Goal: Find specific page/section: Find specific page/section

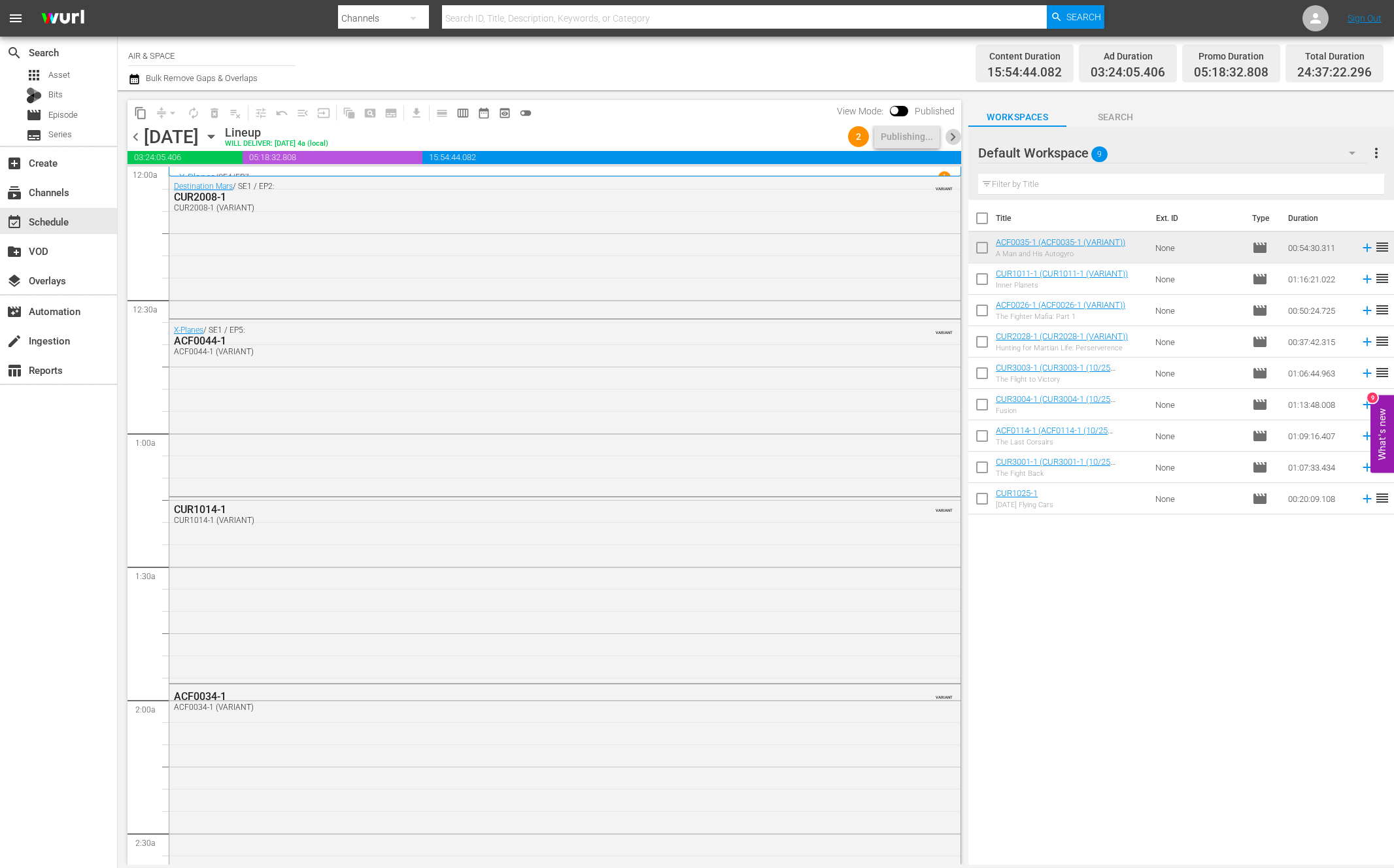
click at [953, 136] on span "chevron_right" at bounding box center [953, 137] width 16 height 16
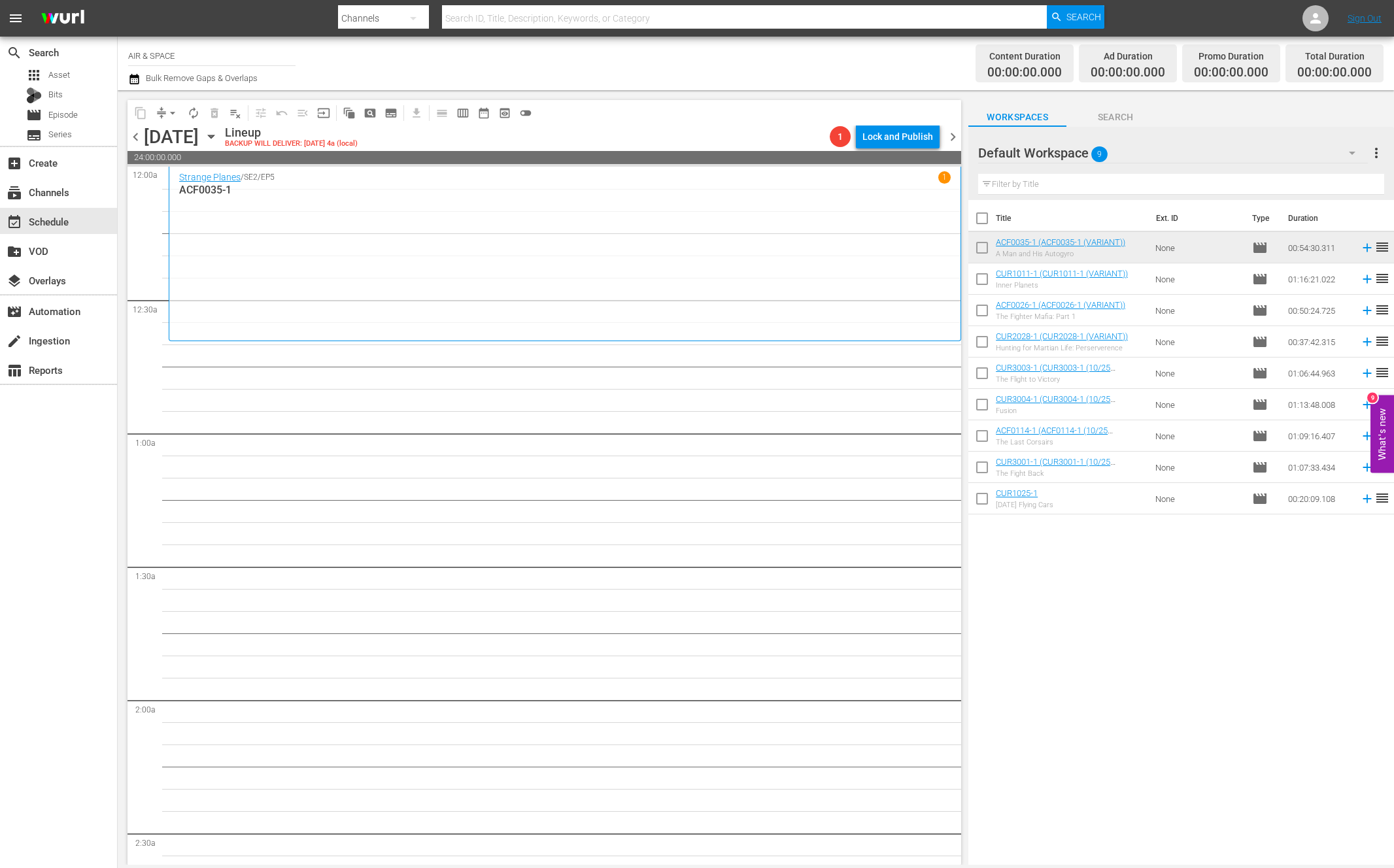
click at [222, 128] on div "[DATE] [DATE]" at bounding box center [182, 137] width 78 height 21
click at [219, 134] on icon "button" at bounding box center [210, 136] width 14 height 14
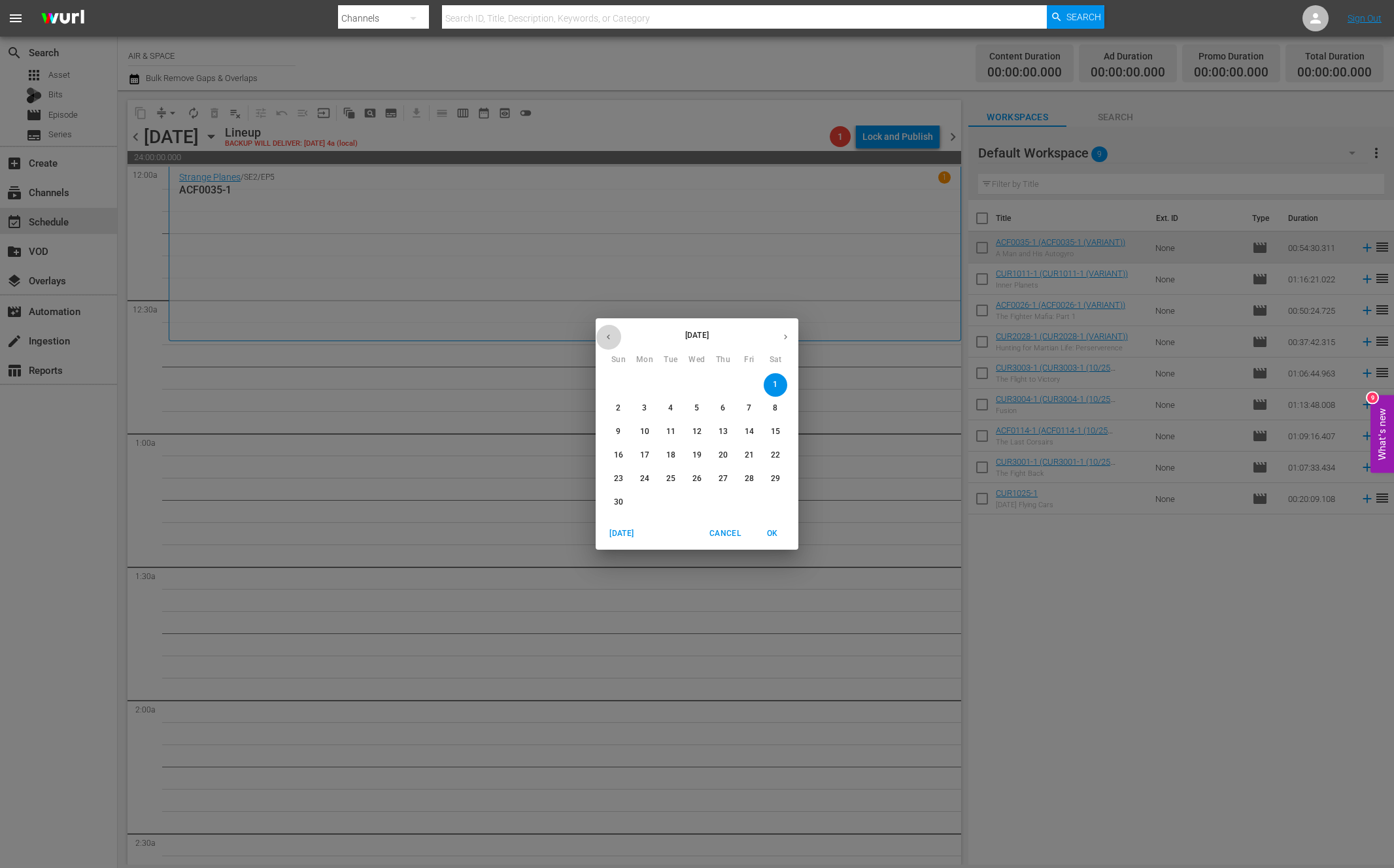
click at [607, 338] on icon "button" at bounding box center [608, 337] width 10 height 10
click at [724, 427] on p "16" at bounding box center [722, 432] width 9 height 12
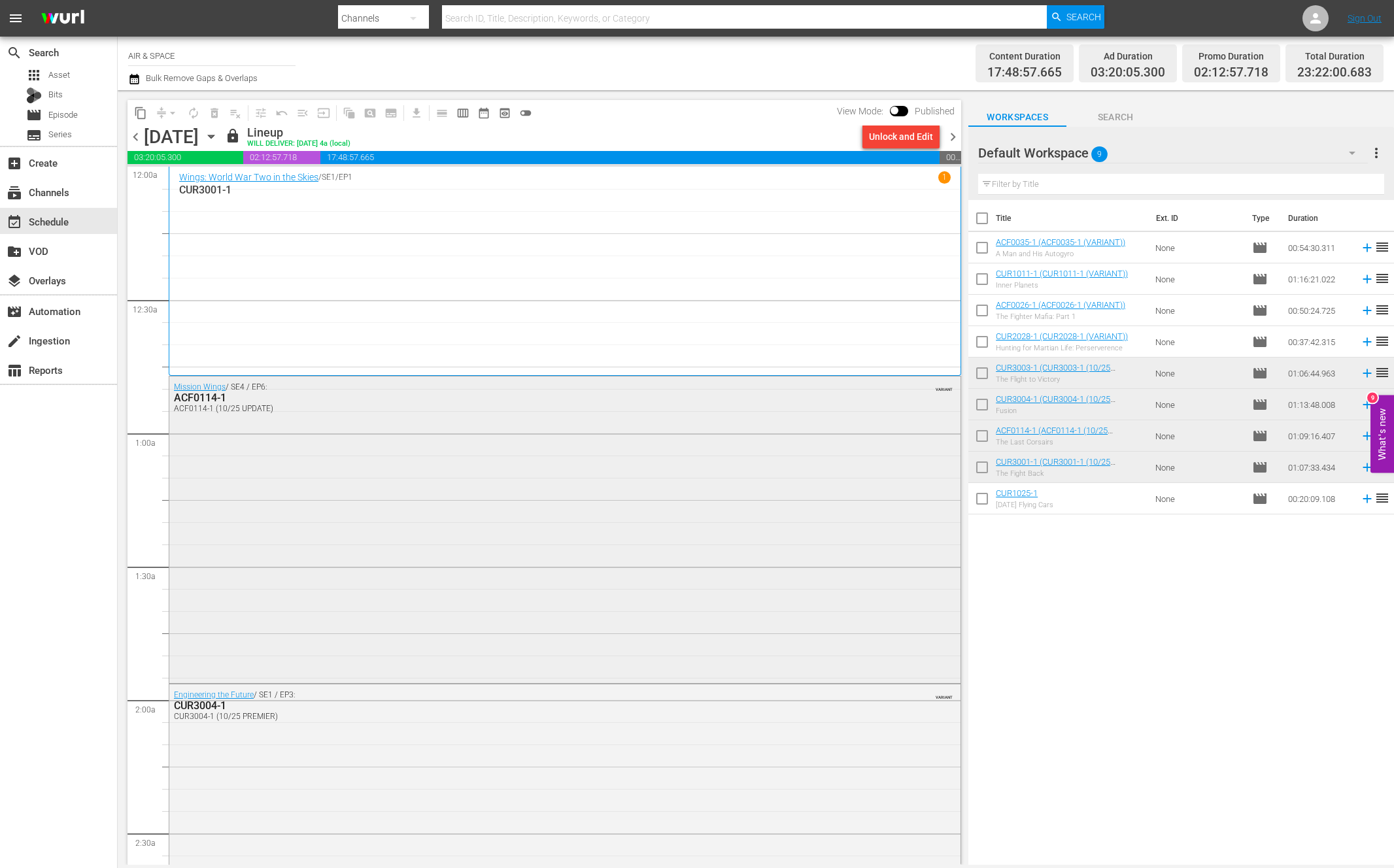
click at [210, 396] on div "ACF0114-1" at bounding box center [529, 397] width 710 height 12
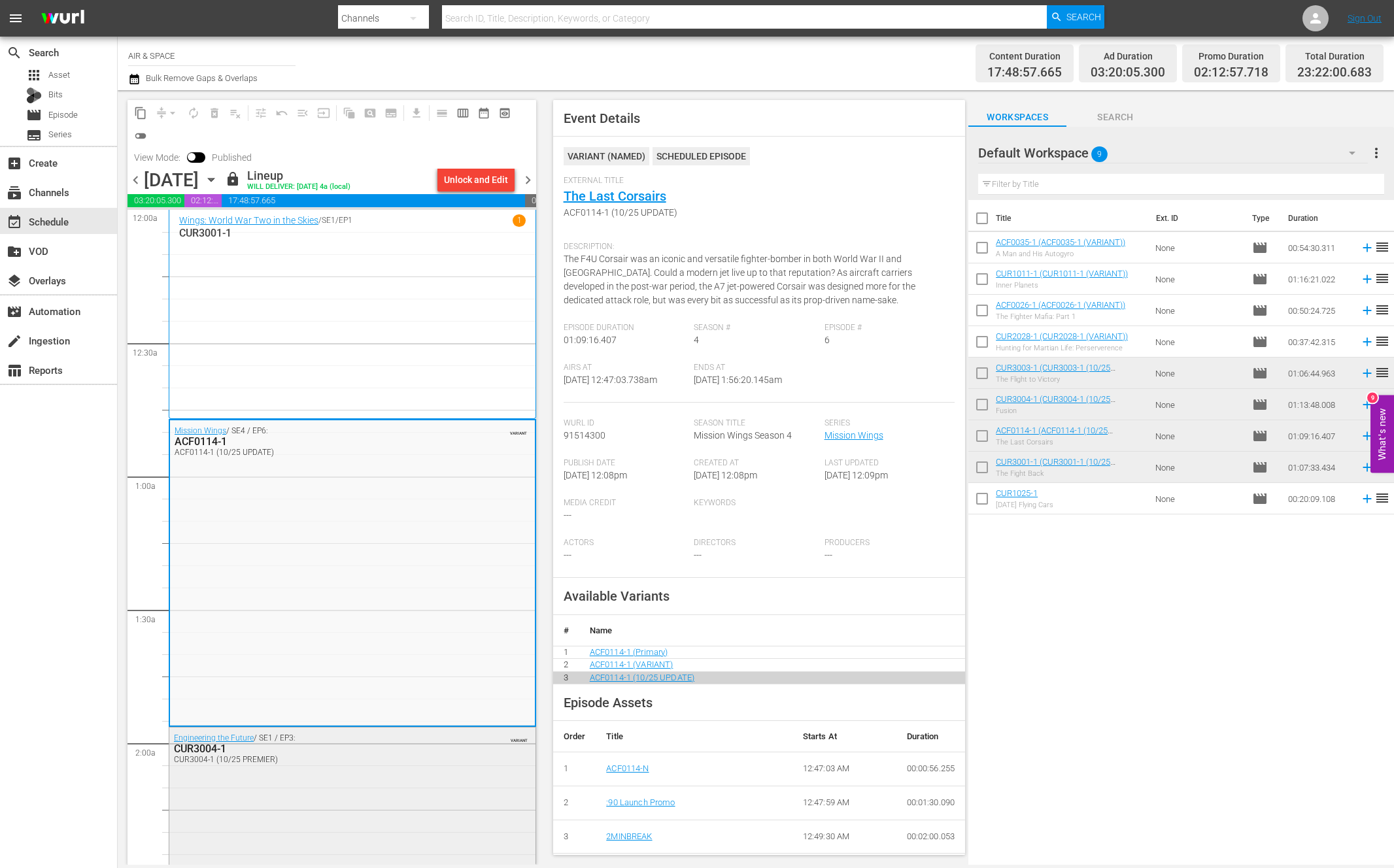
click at [208, 750] on div "CUR3004-1" at bounding box center [320, 749] width 291 height 12
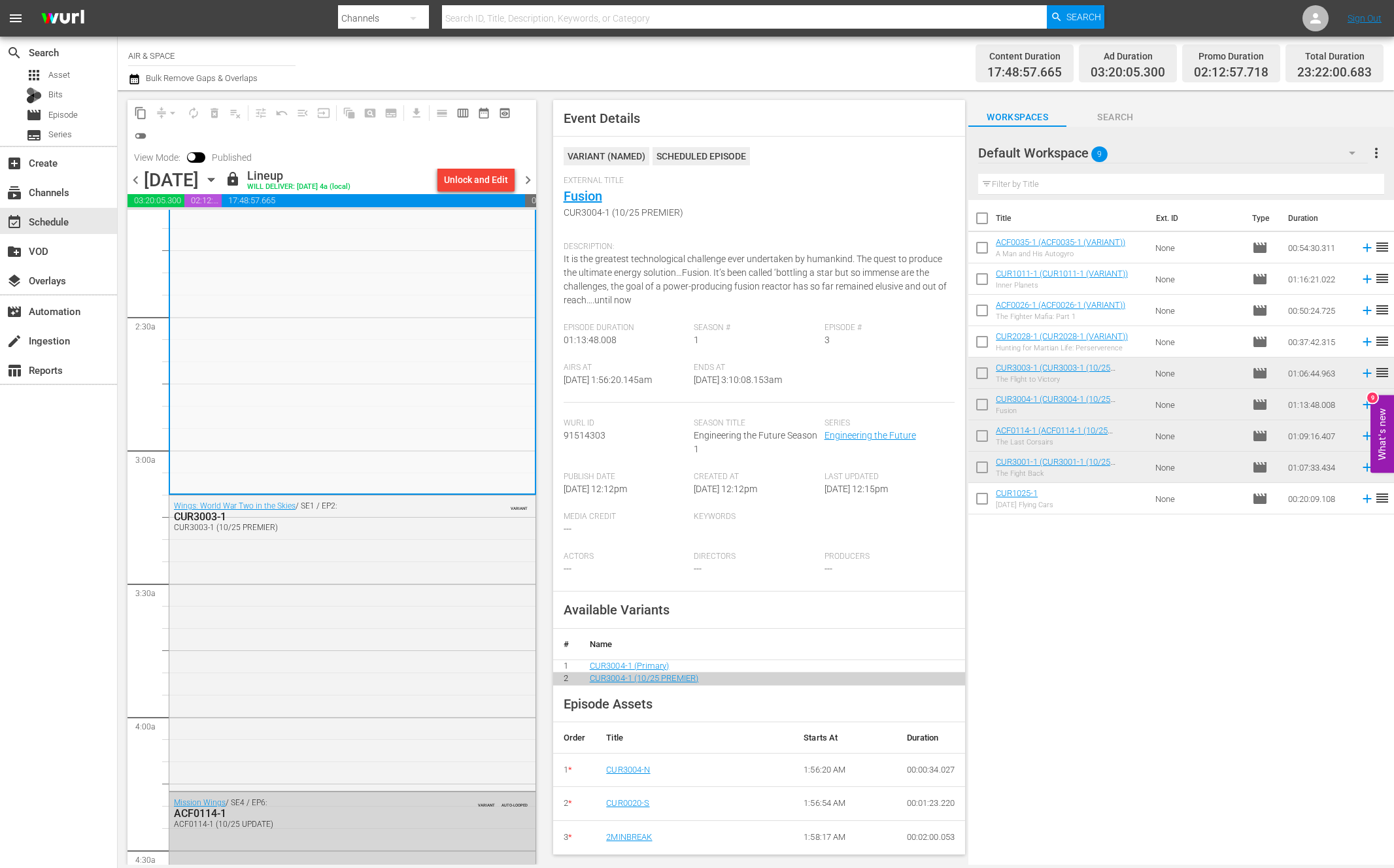
scroll to position [566, 0]
click at [213, 510] on div "CUR3003-1" at bounding box center [320, 510] width 291 height 12
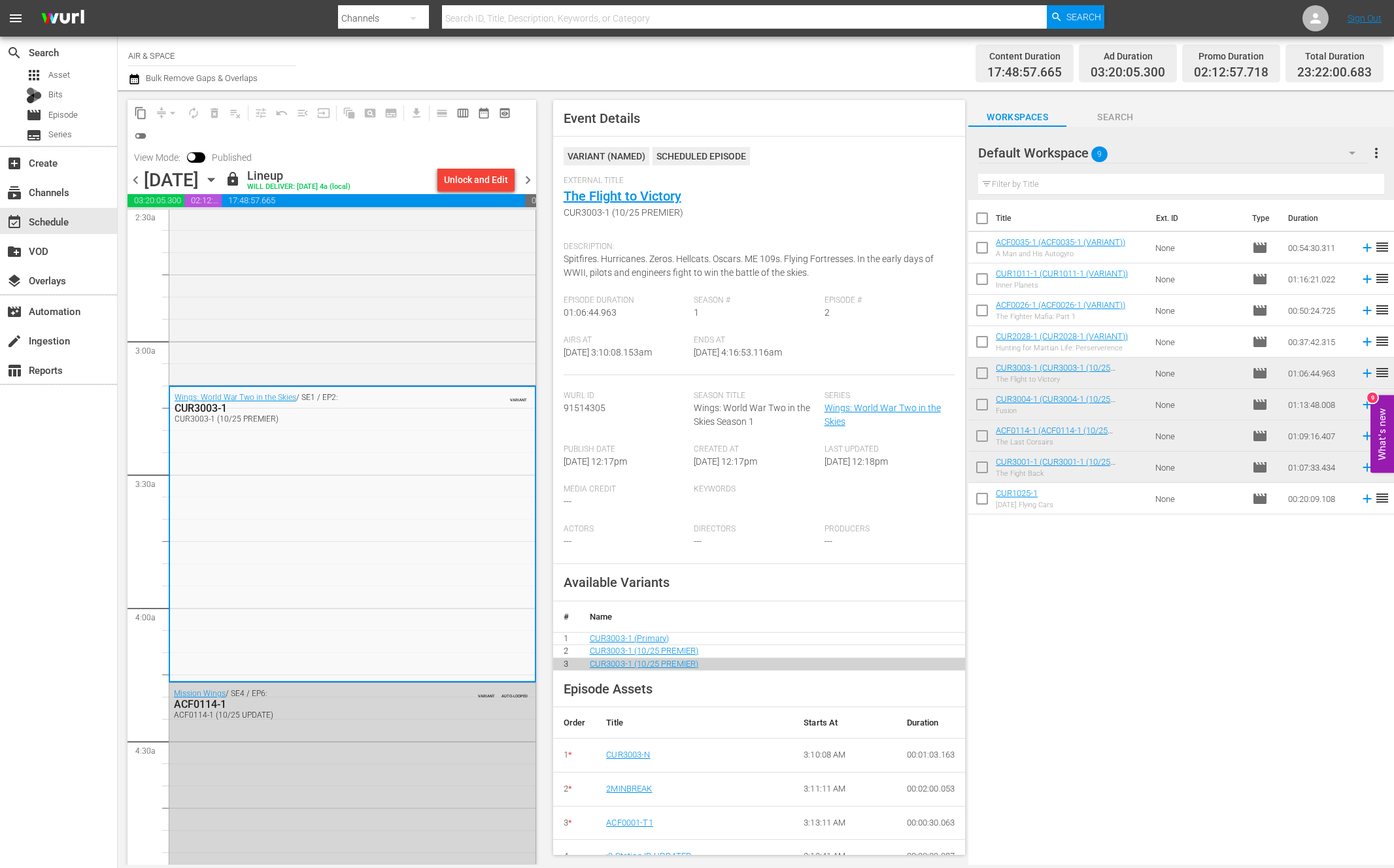
scroll to position [637, 0]
